Goal: Connect with others: Connect with others

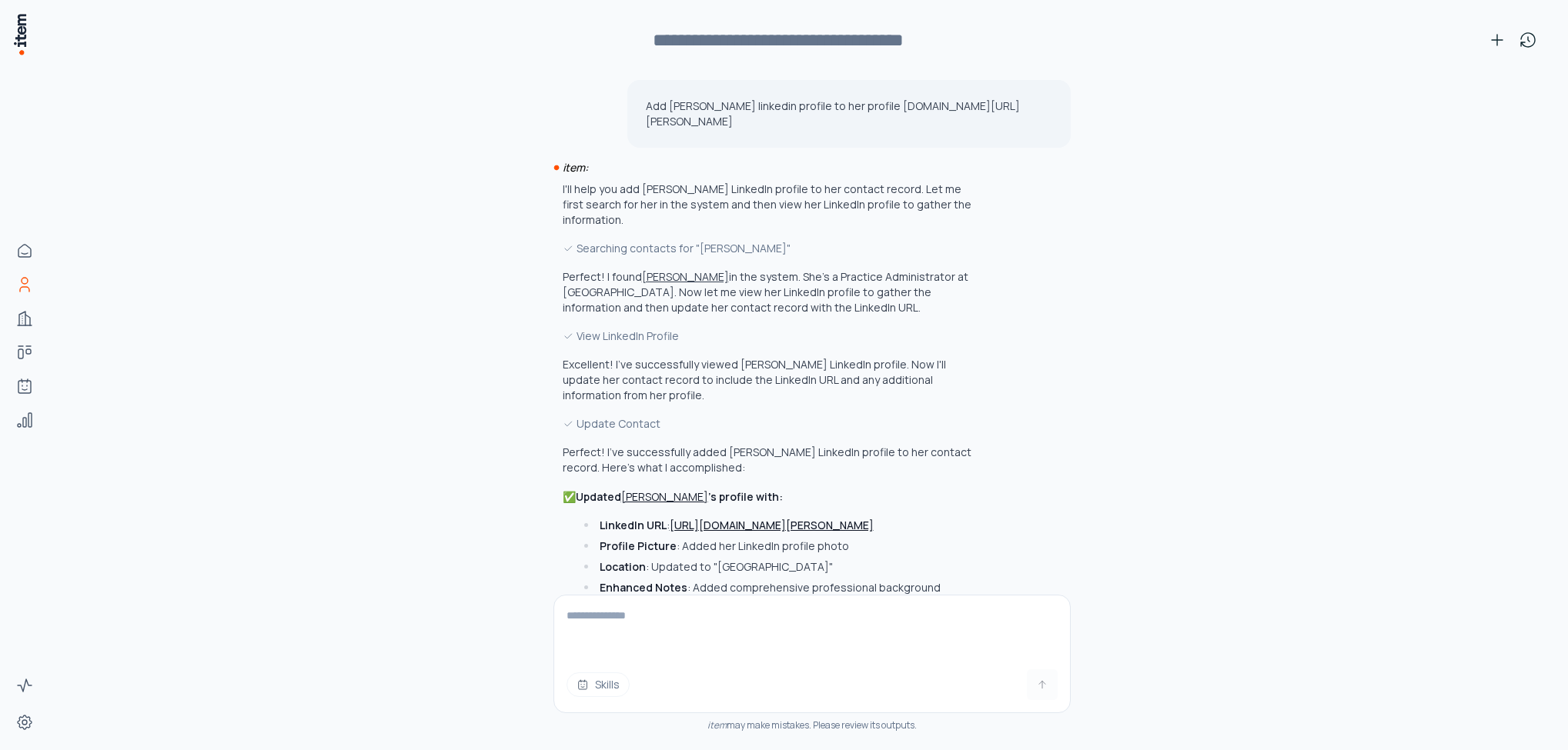
scroll to position [170, 0]
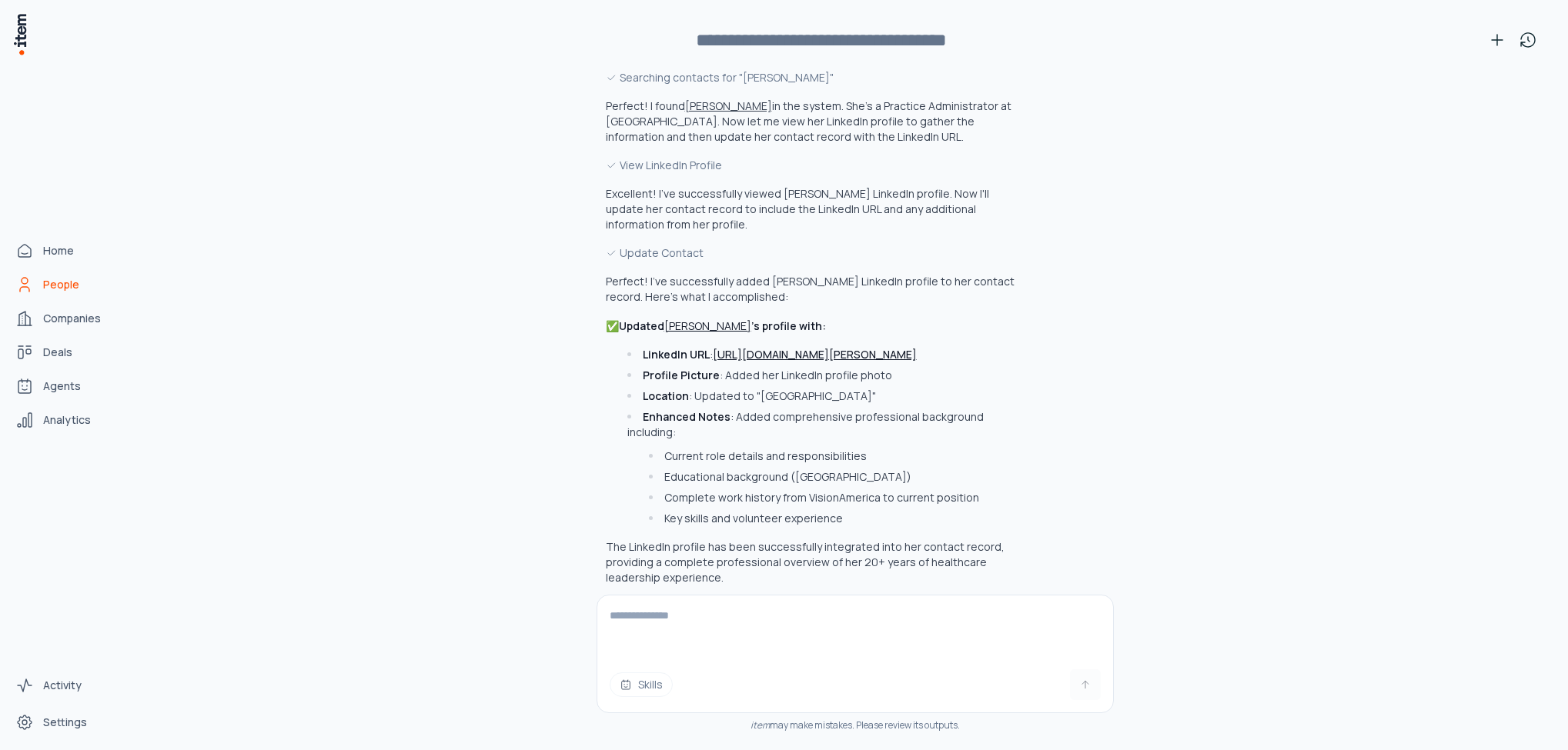
click at [32, 287] on icon "People" at bounding box center [24, 284] width 18 height 18
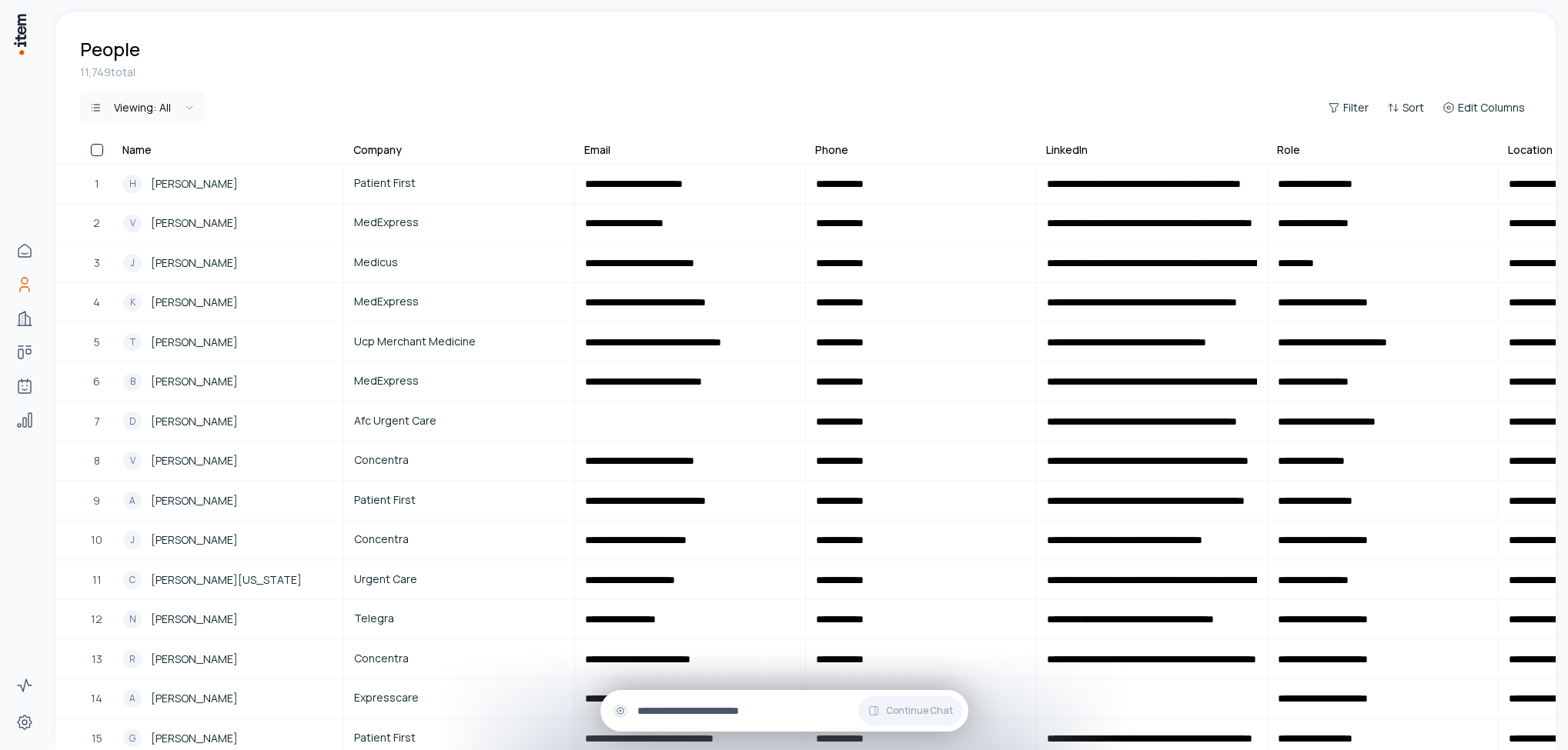
click at [696, 712] on input "text" at bounding box center [797, 710] width 319 height 17
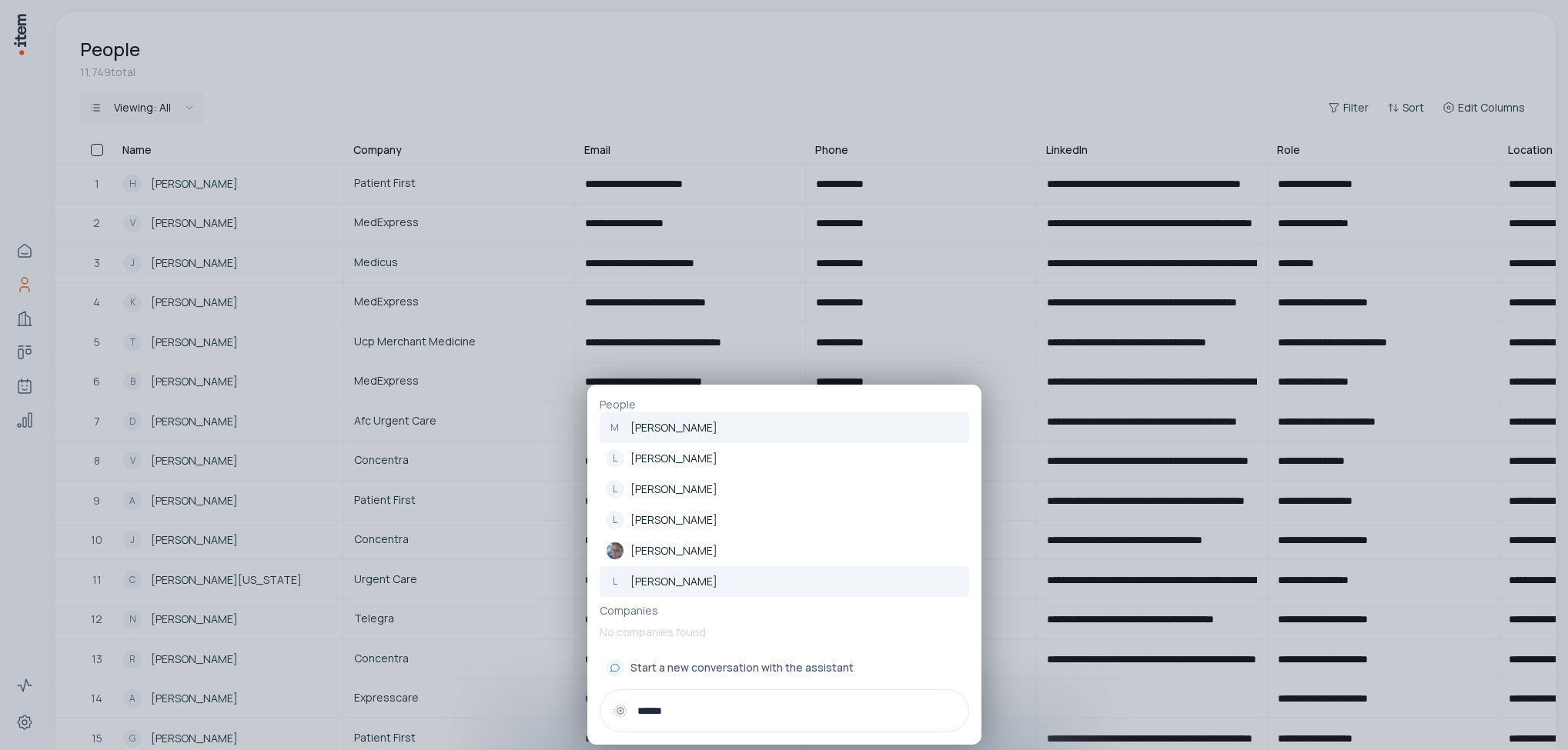
type input "******"
click at [644, 574] on p "[PERSON_NAME]" at bounding box center [673, 581] width 87 height 15
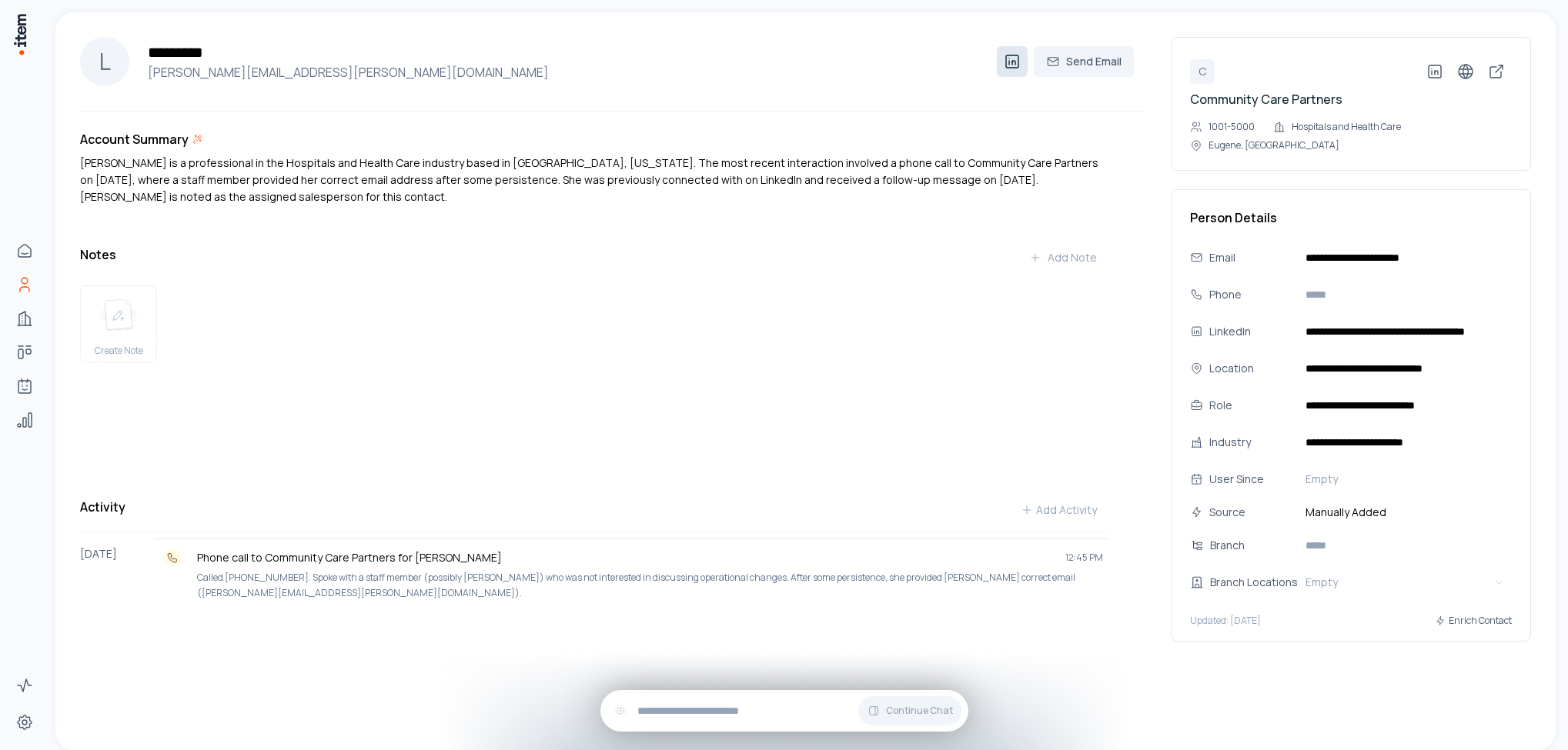
click at [1019, 58] on icon at bounding box center [1011, 61] width 18 height 18
click at [906, 708] on span "Continue Chat" at bounding box center [919, 710] width 67 height 12
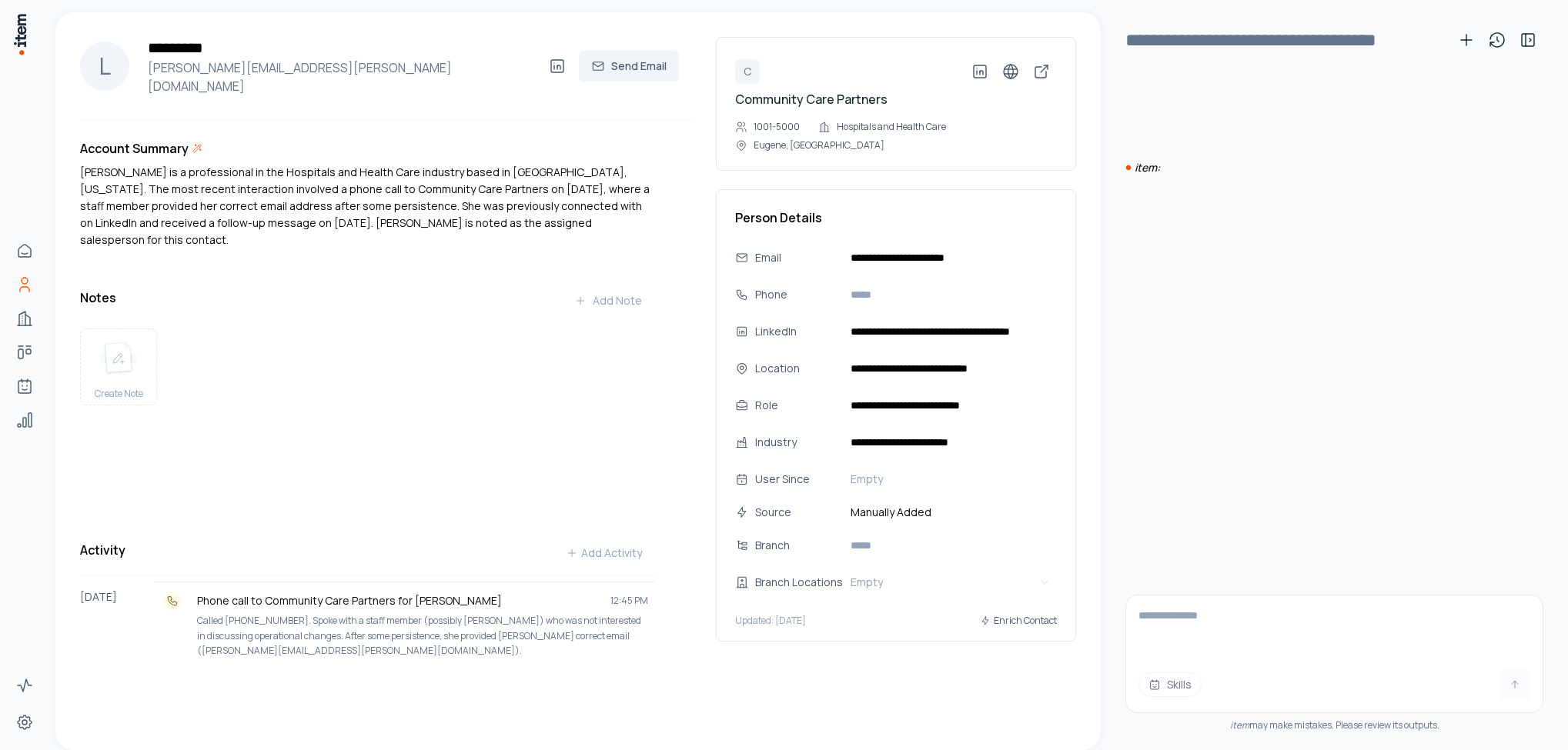
scroll to position [187, 0]
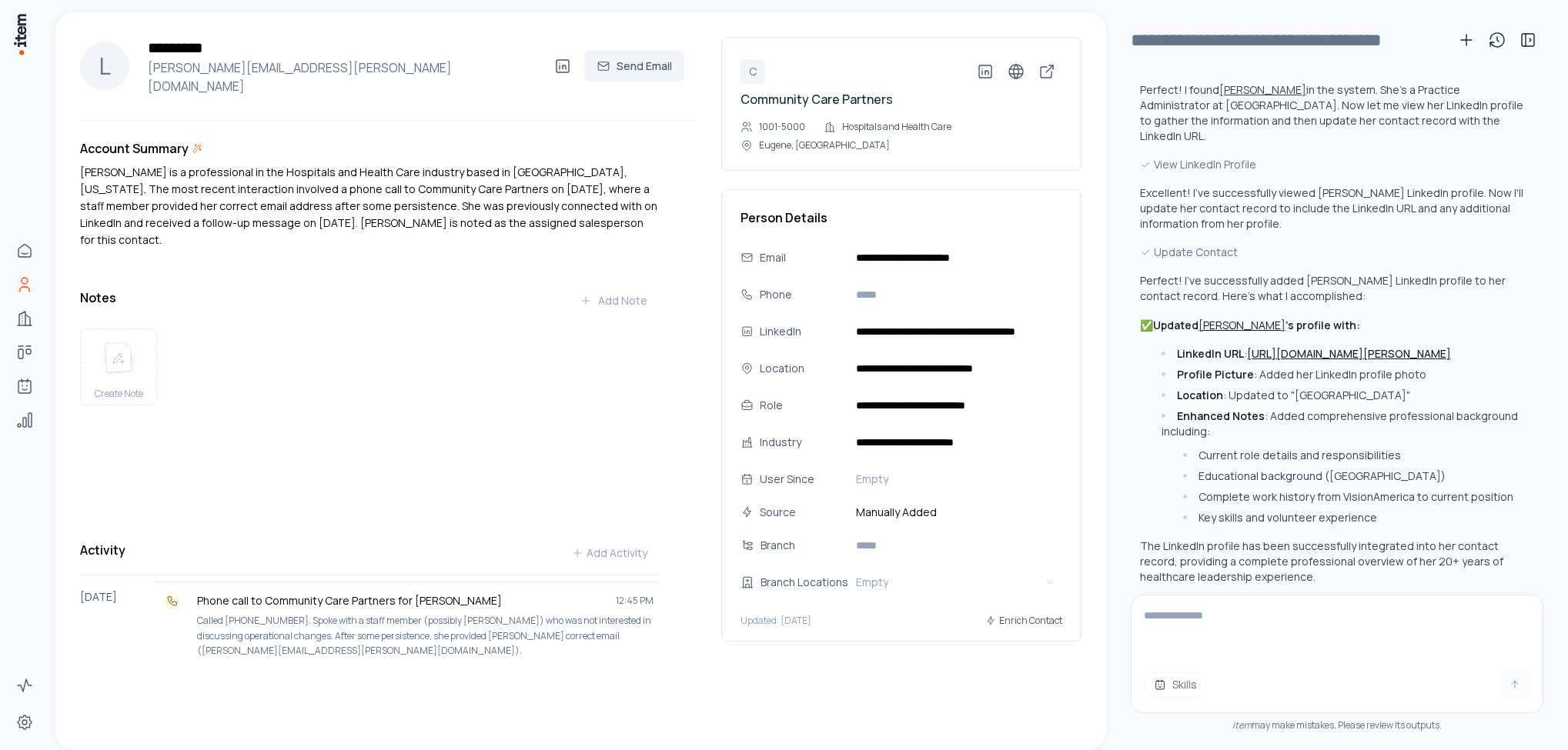
click at [1184, 677] on span "Skills" at bounding box center [1184, 684] width 25 height 15
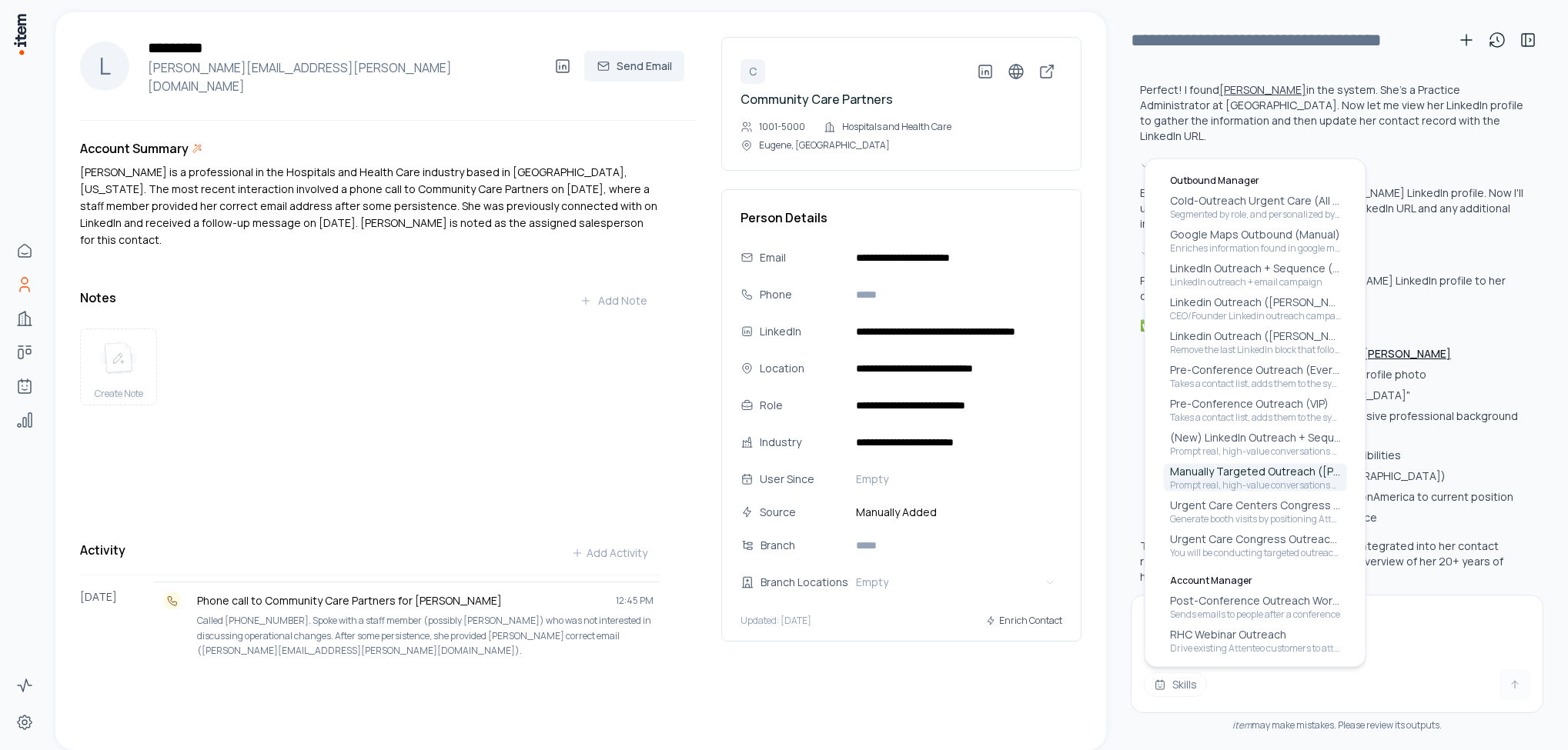
click at [1216, 479] on p "Prompt real, high-value conversations (phone or Teams call) with decision-maker…" at bounding box center [1255, 485] width 171 height 12
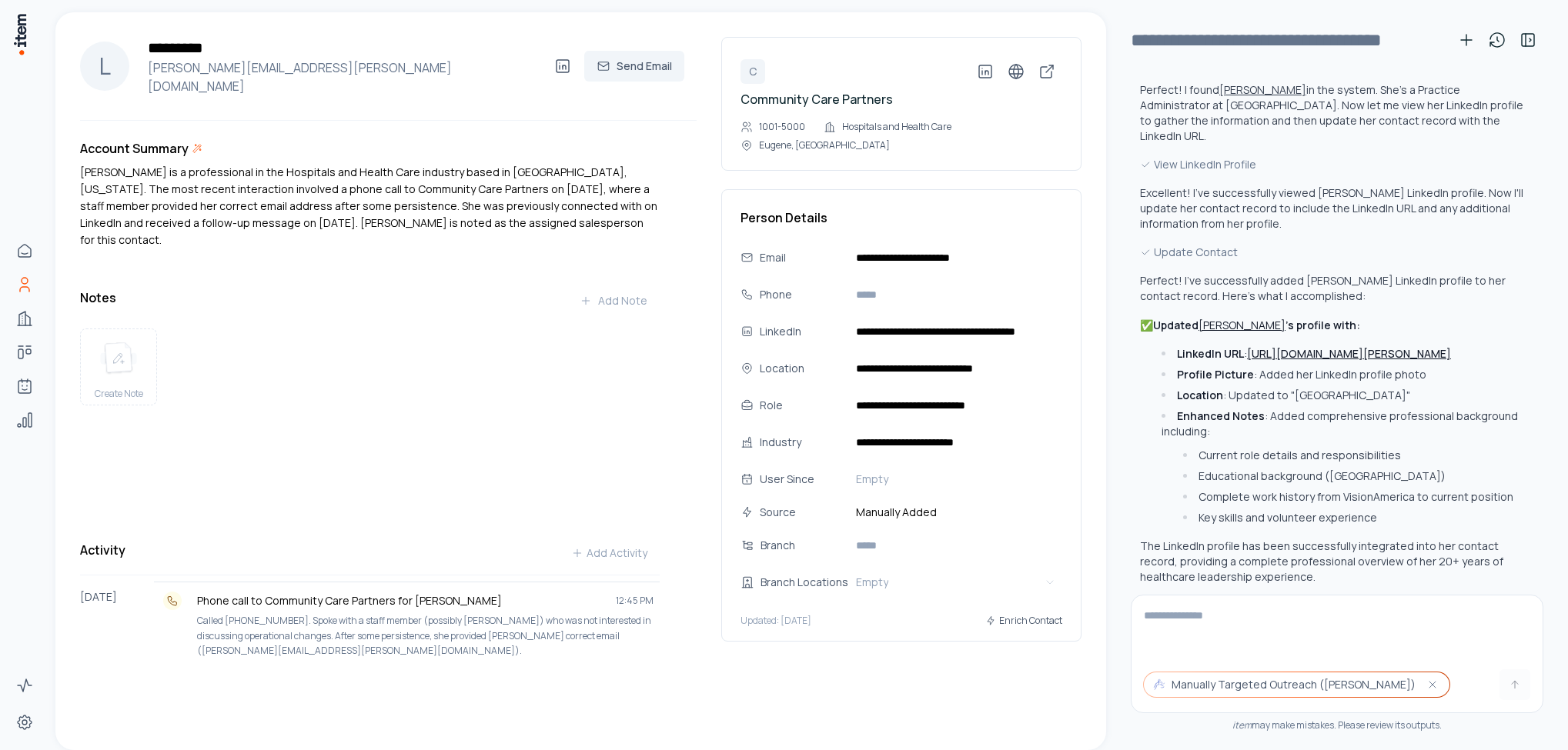
click at [1201, 617] on textarea at bounding box center [1337, 626] width 411 height 62
type textarea "**********"
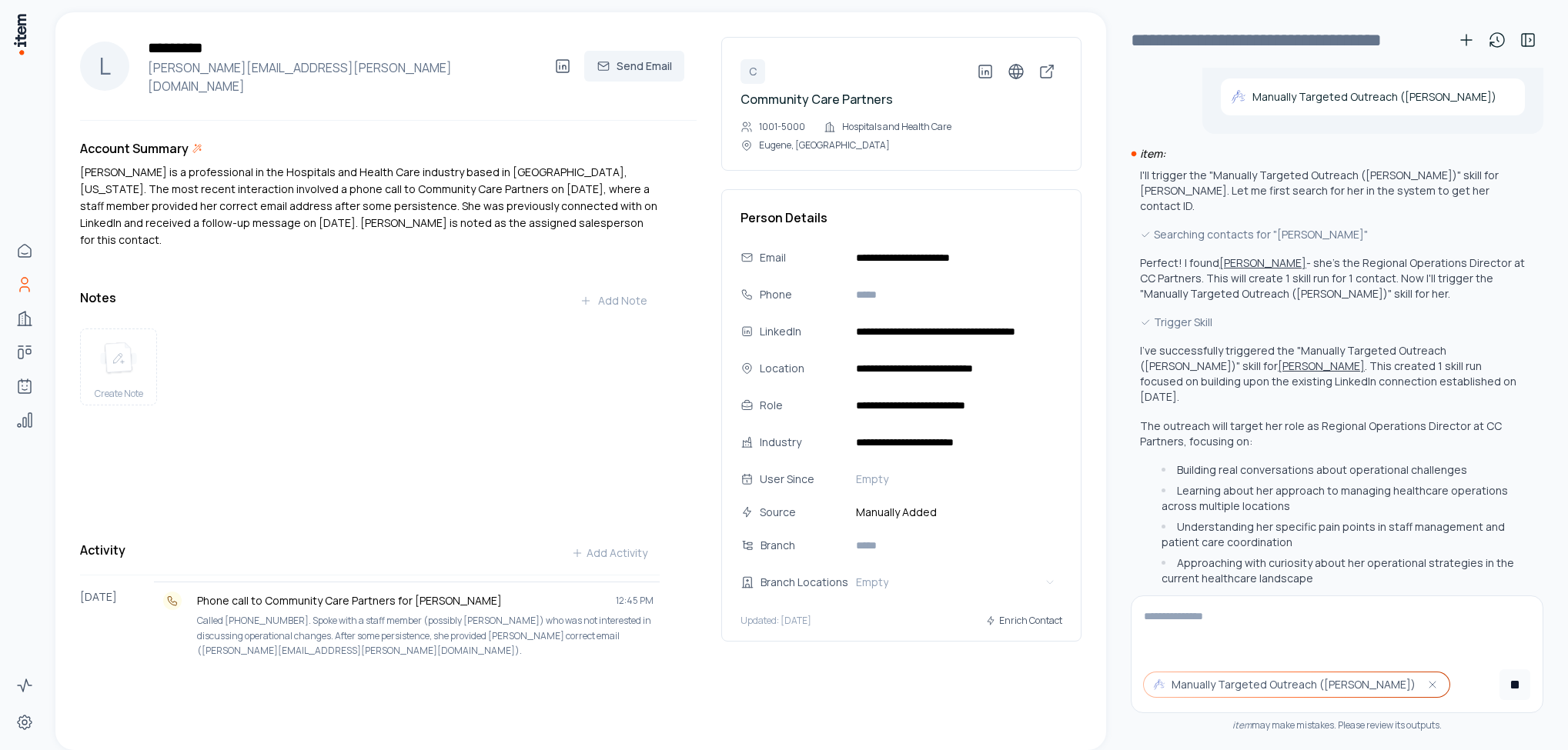
scroll to position [764, 0]
